Goal: Check status

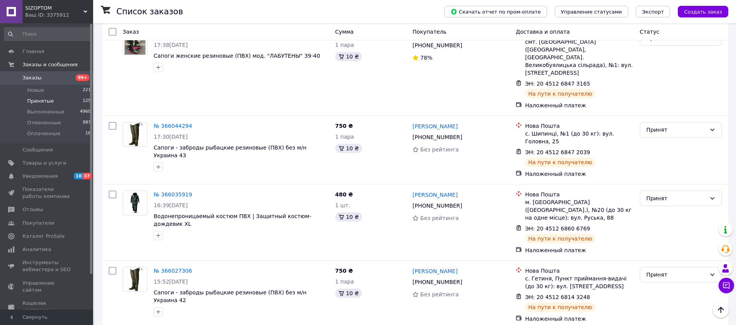
scroll to position [3593, 0]
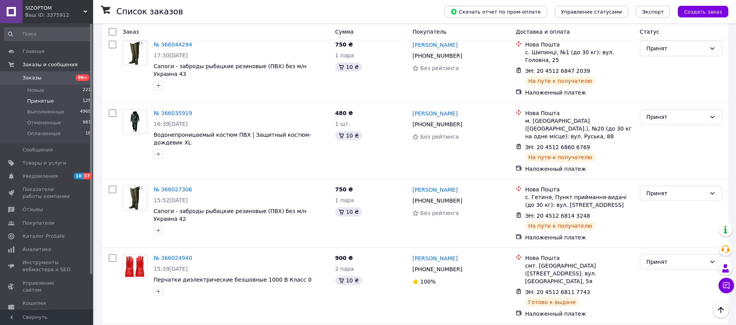
click at [661, 95] on li "Выполнен" at bounding box center [680, 96] width 81 height 14
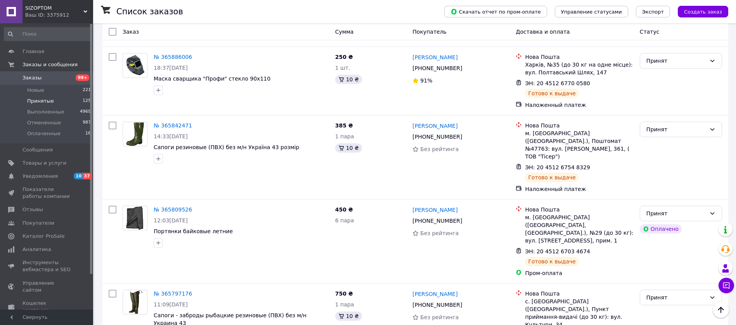
scroll to position [4350, 0]
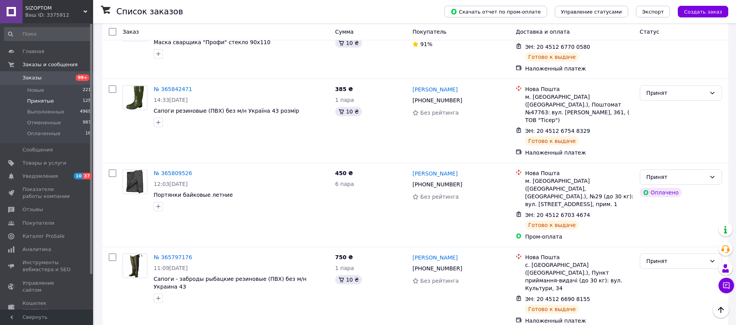
click at [667, 183] on li "Выполнен" at bounding box center [680, 186] width 81 height 14
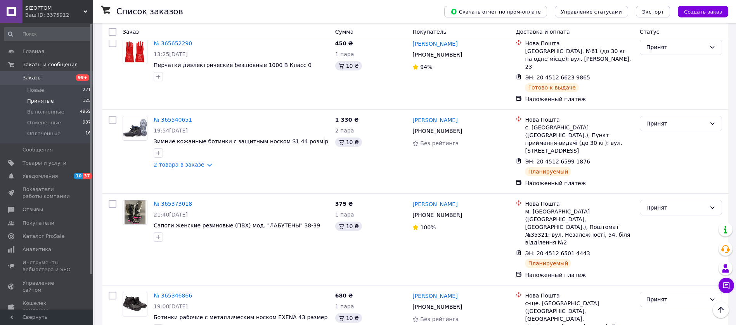
scroll to position [5442, 0]
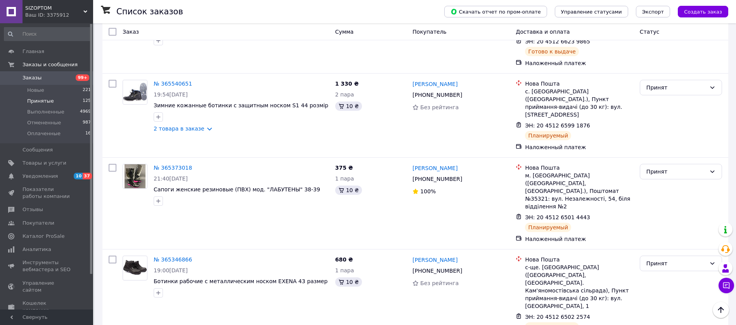
click at [678, 102] on li "Выполнен" at bounding box center [680, 103] width 81 height 14
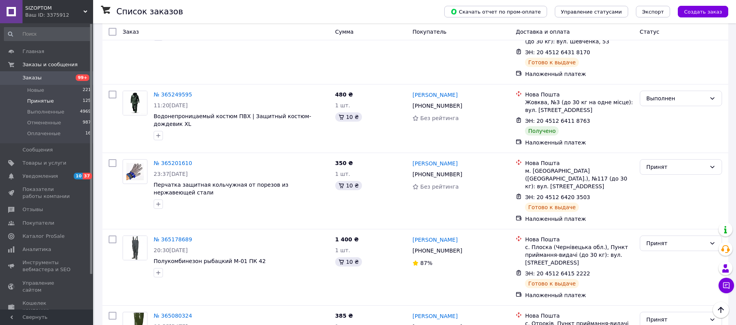
scroll to position [5945, 0]
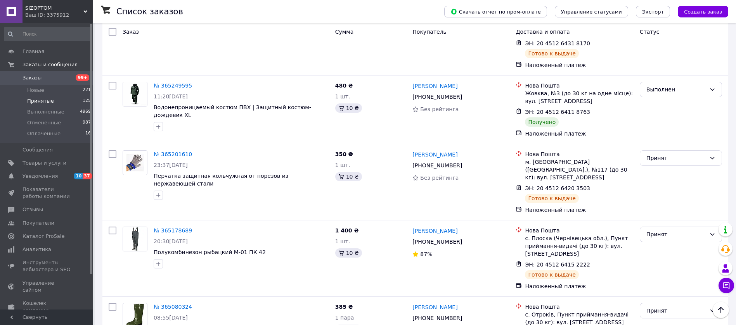
click at [657, 214] on li "Выполнен" at bounding box center [680, 215] width 81 height 14
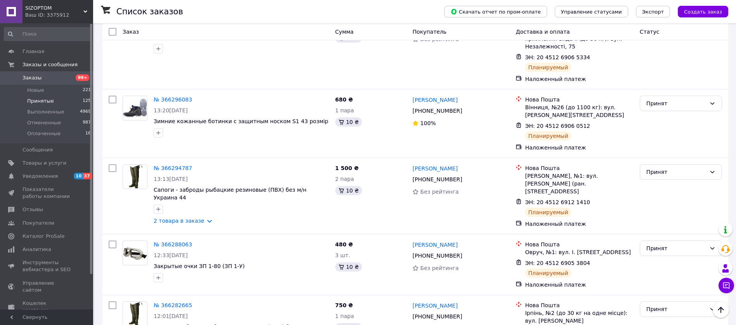
scroll to position [0, 0]
